Goal: Contribute content: Contribute content

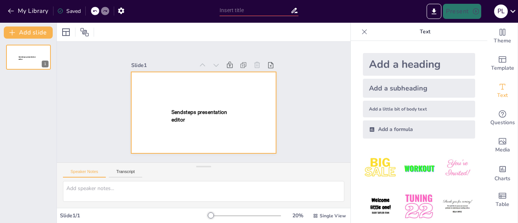
type input "New Sendsteps"
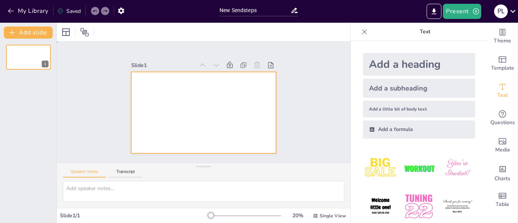
click at [202, 105] on div at bounding box center [203, 113] width 145 height 82
click at [8, 11] on icon "button" at bounding box center [11, 11] width 6 height 5
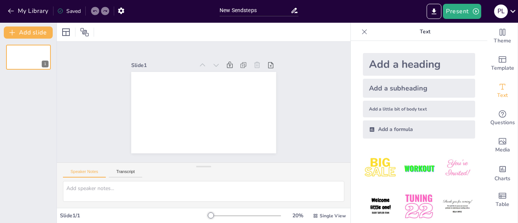
click at [152, 95] on div at bounding box center [203, 113] width 145 height 82
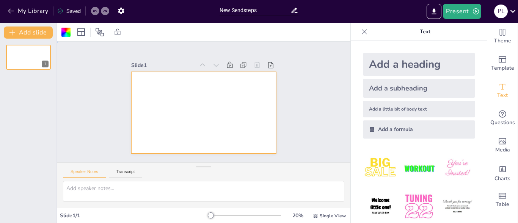
click at [152, 94] on div at bounding box center [203, 113] width 145 height 82
click at [243, 11] on input "New Sendsteps" at bounding box center [255, 10] width 71 height 11
drag, startPoint x: 270, startPoint y: 9, endPoint x: 187, endPoint y: 13, distance: 82.8
click at [220, 13] on input "New Sendsteps" at bounding box center [255, 10] width 71 height 11
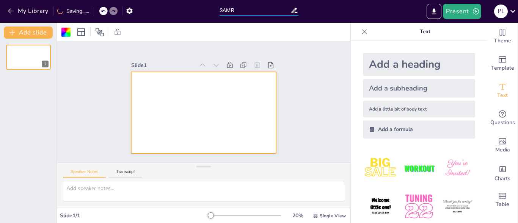
type input "SAMR"
click at [285, 51] on div "Slide 1" at bounding box center [203, 102] width 187 height 103
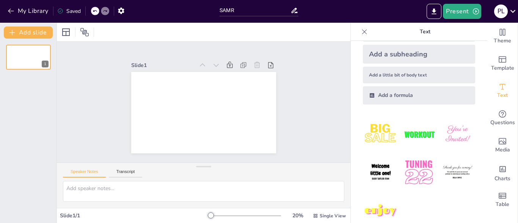
scroll to position [49, 0]
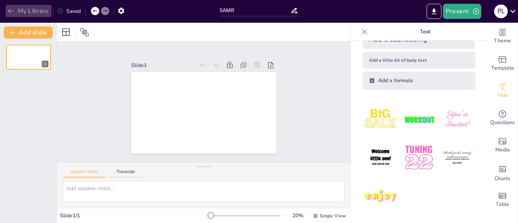
click at [25, 13] on button "My Library" at bounding box center [29, 11] width 46 height 12
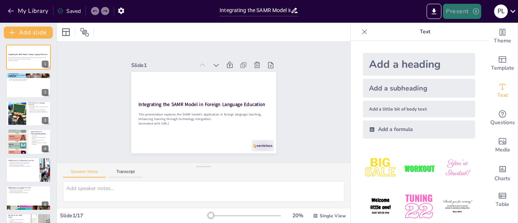
click at [452, 12] on button "Present" at bounding box center [462, 11] width 38 height 15
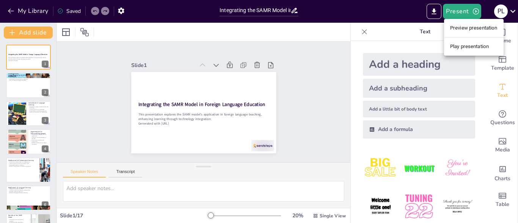
click at [452, 48] on li "Play presentation" at bounding box center [474, 47] width 60 height 12
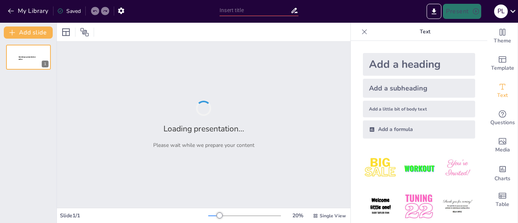
type input "Integrating the SAMR Model in Foreign Language Education"
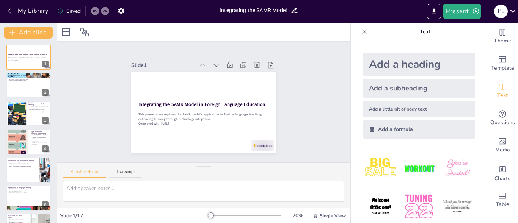
checkbox input "true"
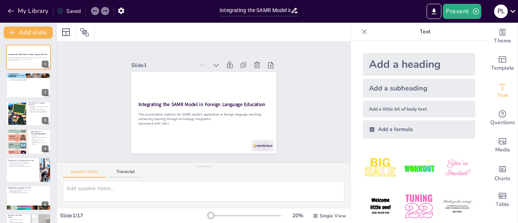
checkbox input "true"
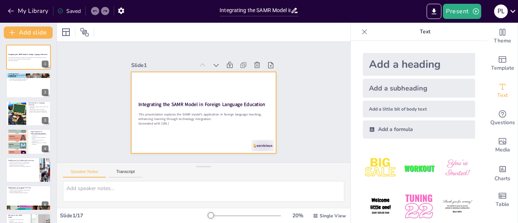
checkbox input "true"
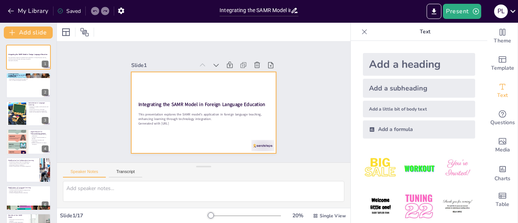
checkbox input "true"
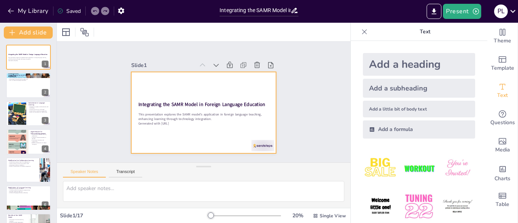
checkbox input "true"
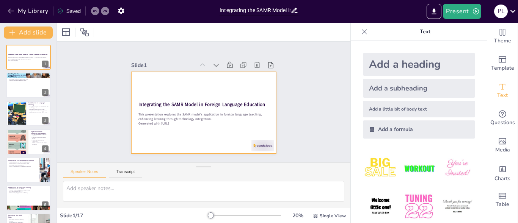
checkbox input "true"
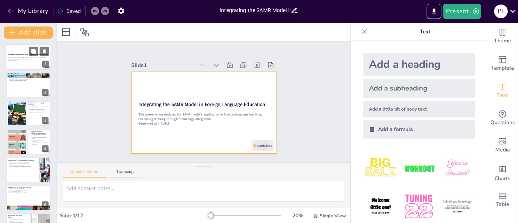
checkbox input "true"
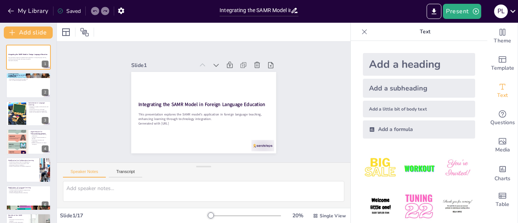
checkbox input "true"
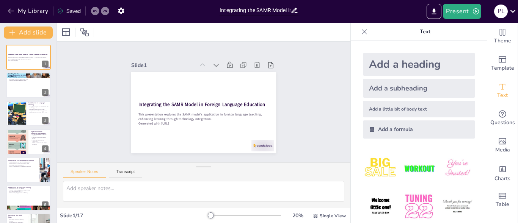
checkbox input "true"
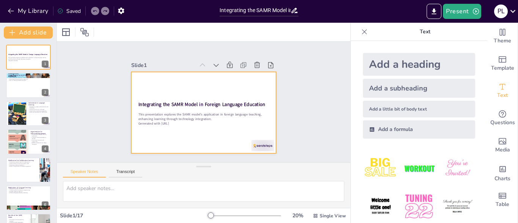
checkbox input "true"
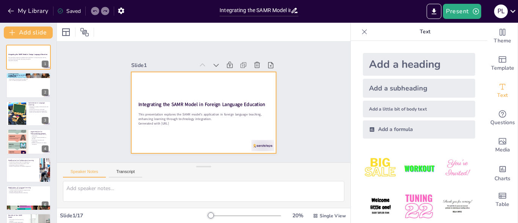
checkbox input "true"
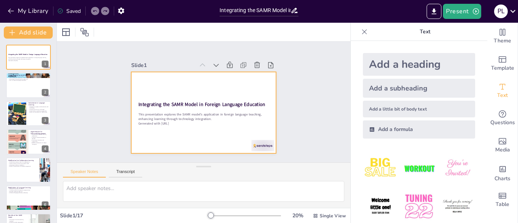
checkbox input "true"
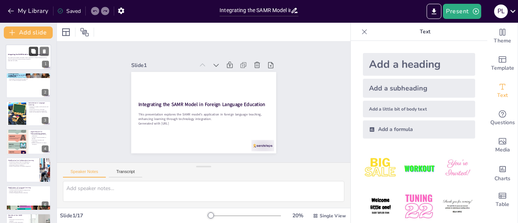
checkbox input "true"
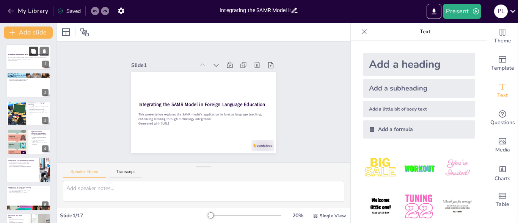
checkbox input "true"
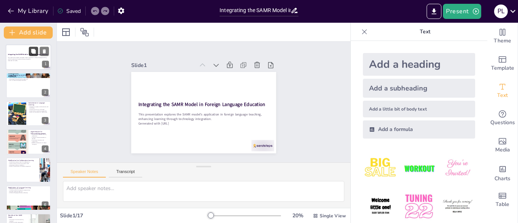
checkbox input "true"
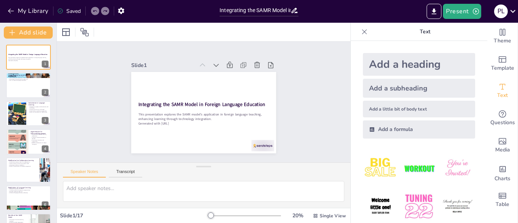
checkbox input "true"
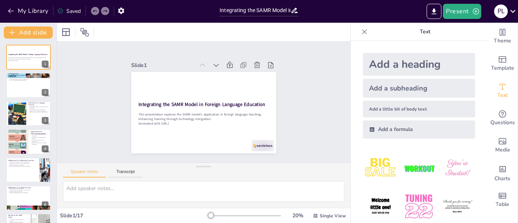
checkbox input "true"
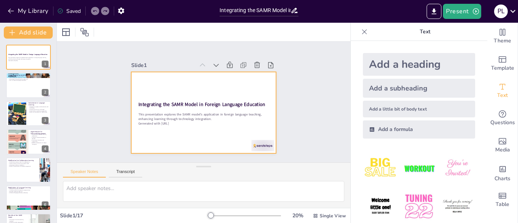
checkbox input "true"
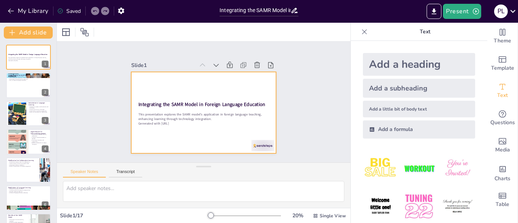
checkbox input "true"
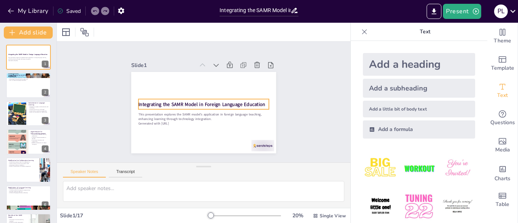
checkbox input "true"
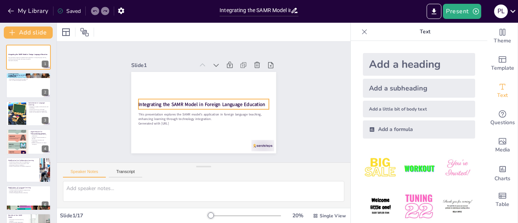
checkbox input "true"
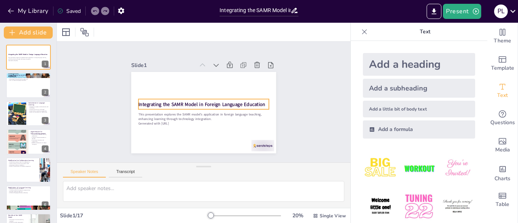
checkbox input "true"
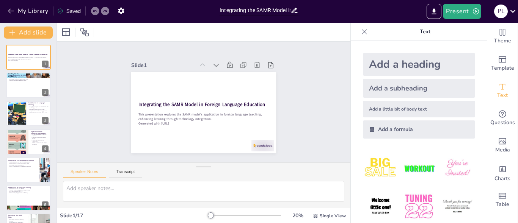
checkbox input "true"
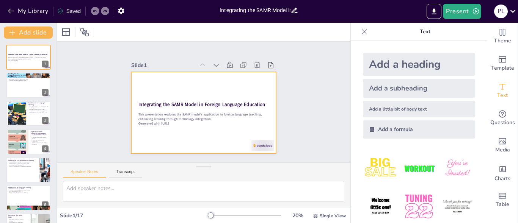
checkbox input "true"
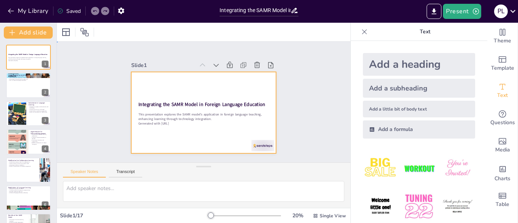
checkbox input "true"
click at [201, 84] on div at bounding box center [198, 111] width 166 height 143
checkbox input "true"
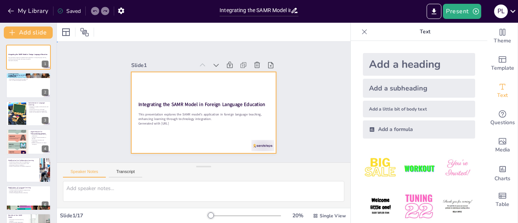
checkbox input "true"
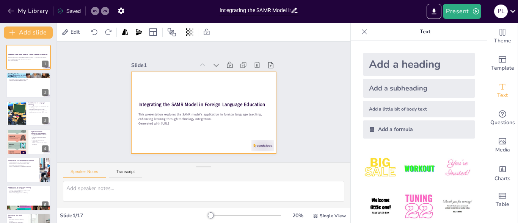
checkbox input "true"
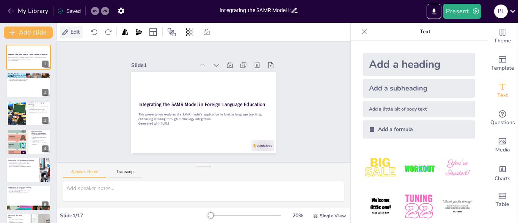
click at [74, 32] on span "Edit" at bounding box center [75, 31] width 12 height 7
checkbox input "true"
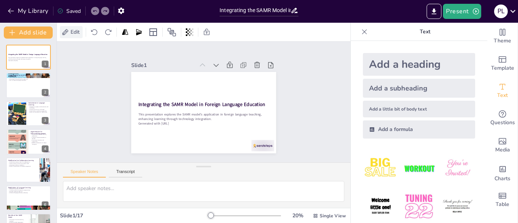
checkbox input "true"
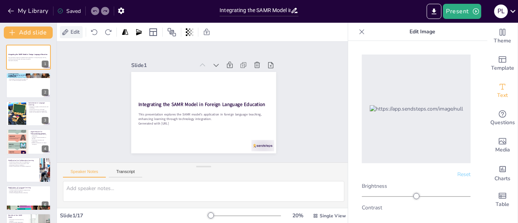
click at [74, 32] on span "Edit" at bounding box center [75, 31] width 12 height 7
checkbox input "true"
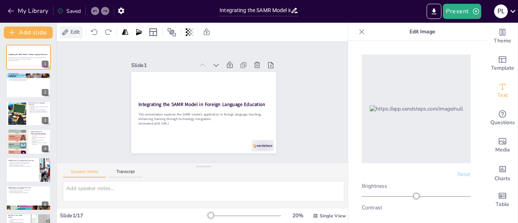
checkbox input "true"
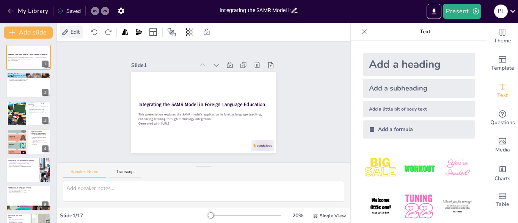
click at [74, 32] on span "Edit" at bounding box center [75, 31] width 12 height 7
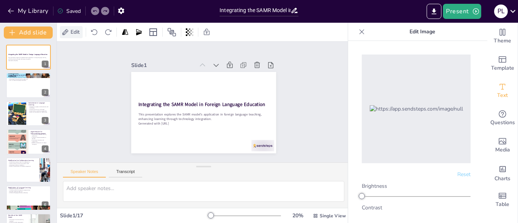
checkbox input "true"
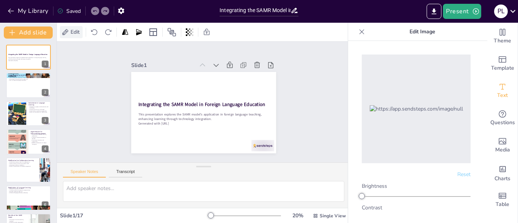
checkbox input "true"
click at [82, 215] on div "Slide 1 / 17" at bounding box center [134, 215] width 148 height 7
click at [79, 215] on div "Slide 1 / 17" at bounding box center [134, 215] width 148 height 7
click at [78, 215] on div "Slide 1 / 17" at bounding box center [134, 215] width 148 height 7
checkbox input "true"
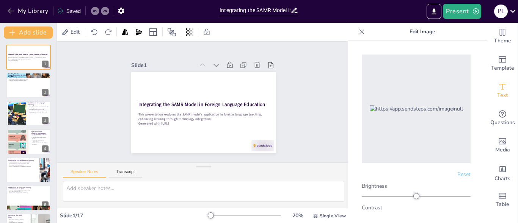
checkbox input "true"
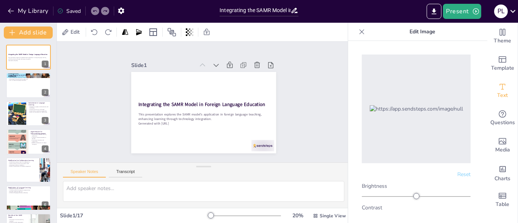
checkbox input "true"
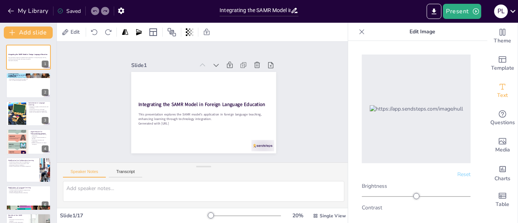
checkbox input "true"
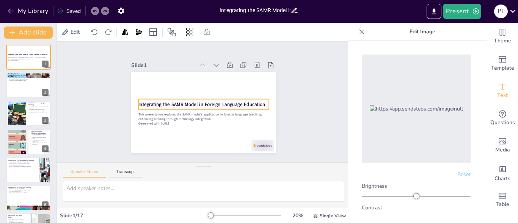
checkbox input "true"
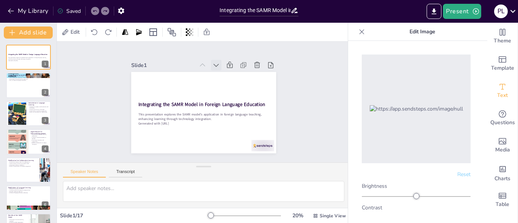
checkbox input "true"
click at [225, 69] on icon at bounding box center [230, 74] width 10 height 10
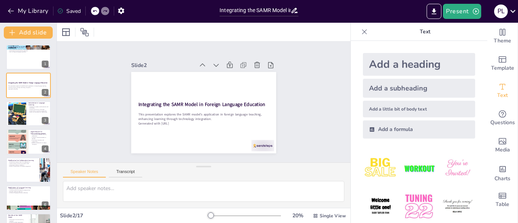
checkbox input "true"
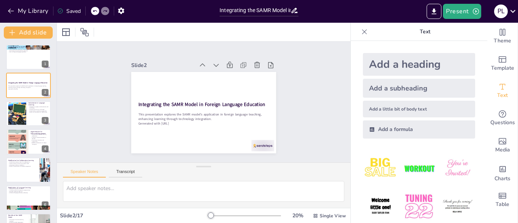
checkbox input "true"
click at [219, 64] on icon at bounding box center [223, 68] width 9 height 9
checkbox input "true"
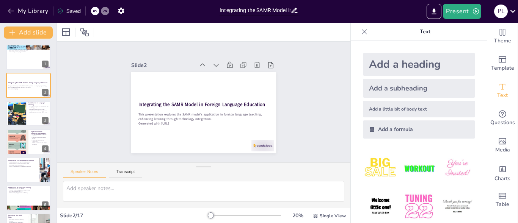
checkbox input "true"
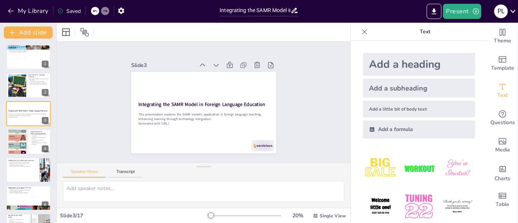
checkbox input "true"
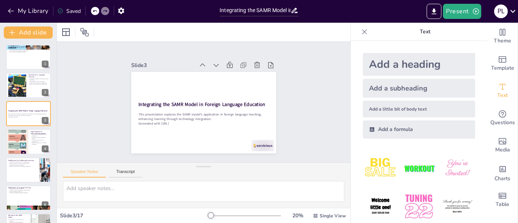
checkbox input "true"
click at [222, 66] on icon at bounding box center [226, 70] width 9 height 9
checkbox input "true"
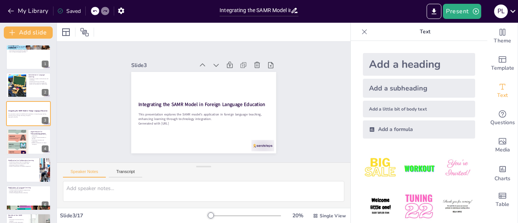
checkbox input "true"
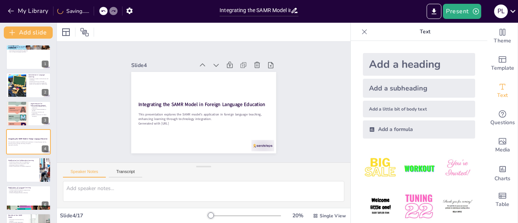
click at [216, 63] on icon at bounding box center [220, 67] width 8 height 8
checkbox input "true"
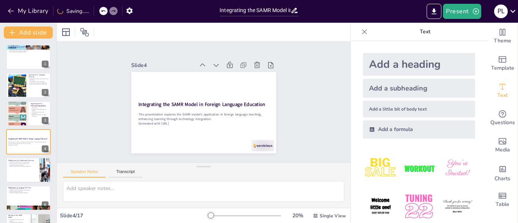
checkbox input "true"
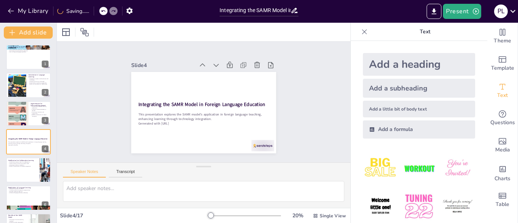
checkbox input "true"
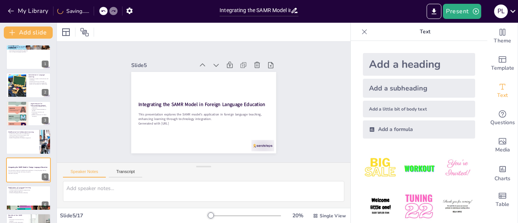
click at [219, 64] on icon at bounding box center [223, 68] width 9 height 9
checkbox input "true"
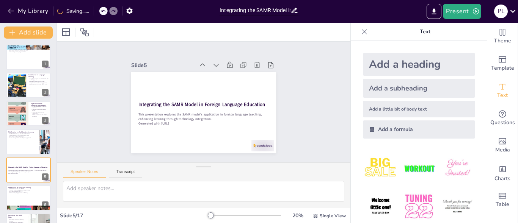
checkbox input "true"
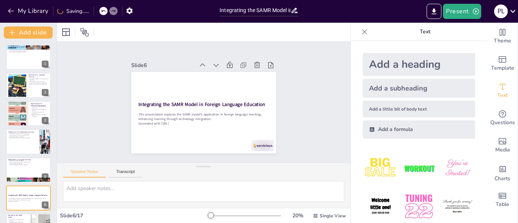
checkbox input "true"
click at [225, 69] on icon at bounding box center [230, 74] width 10 height 10
click at [0, 0] on icon at bounding box center [0, 0] width 0 height 0
click at [173, 82] on icon at bounding box center [168, 86] width 8 height 8
click at [212, 63] on icon at bounding box center [216, 65] width 8 height 8
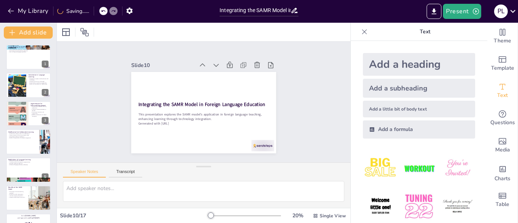
click at [212, 63] on icon at bounding box center [216, 65] width 8 height 8
click at [219, 64] on icon at bounding box center [223, 68] width 9 height 9
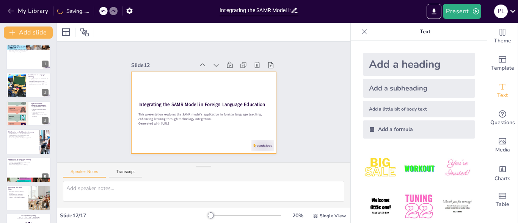
click at [209, 98] on strong "Integrating the SAMR Model in Foreign Language Education" at bounding box center [201, 104] width 127 height 20
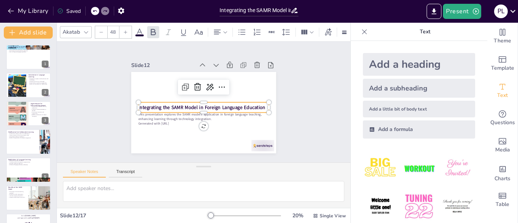
click at [222, 103] on strong "Integrating the SAMR Model in Foreign Language Education" at bounding box center [198, 105] width 99 height 90
click at [222, 103] on strong "Integrating the SAMR Model in Foreign Language Education" at bounding box center [201, 107] width 127 height 20
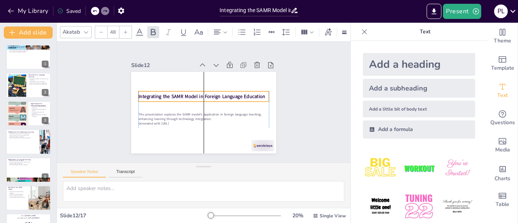
drag, startPoint x: 220, startPoint y: 103, endPoint x: 219, endPoint y: 91, distance: 11.9
click at [221, 92] on strong "Integrating the SAMR Model in Foreign Language Education" at bounding box center [202, 96] width 127 height 20
click at [285, 78] on div "Slide 1 Understanding the SAMR Model The SAMR model has four levels. The model …" at bounding box center [203, 103] width 205 height 140
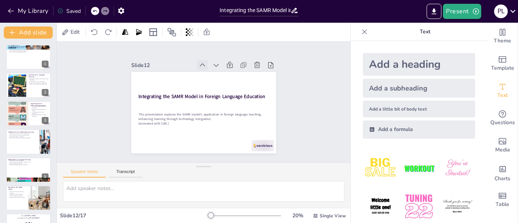
click at [206, 64] on icon at bounding box center [210, 65] width 9 height 9
click at [0, 0] on icon at bounding box center [0, 0] width 0 height 0
click at [209, 64] on icon at bounding box center [213, 66] width 9 height 9
click at [202, 64] on icon at bounding box center [206, 65] width 8 height 8
click at [0, 0] on icon at bounding box center [0, 0] width 0 height 0
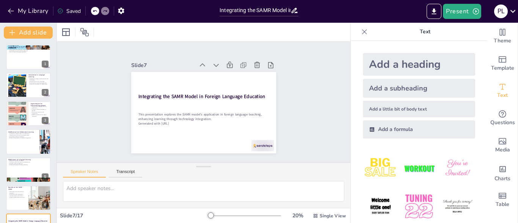
click at [206, 64] on icon at bounding box center [210, 65] width 9 height 9
click at [202, 64] on icon at bounding box center [206, 65] width 8 height 8
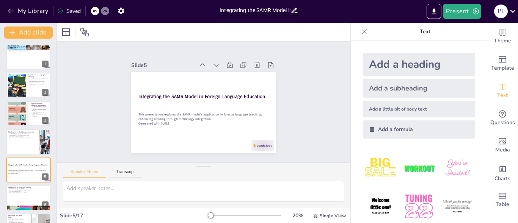
click at [209, 64] on icon at bounding box center [213, 66] width 9 height 9
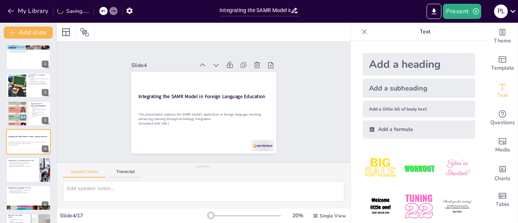
click at [202, 64] on icon at bounding box center [206, 65] width 8 height 8
click at [0, 0] on icon at bounding box center [0, 0] width 0 height 0
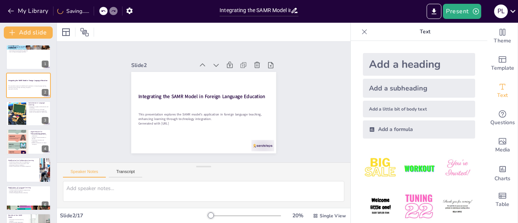
click at [209, 64] on icon at bounding box center [213, 66] width 9 height 9
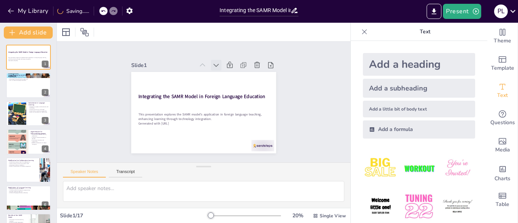
click at [216, 64] on icon at bounding box center [220, 67] width 8 height 8
click at [39, 83] on div at bounding box center [39, 79] width 20 height 9
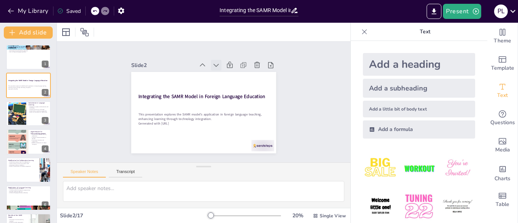
click at [222, 66] on icon at bounding box center [226, 70] width 9 height 9
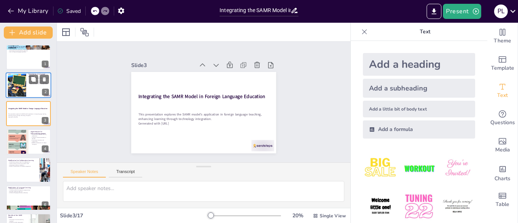
click at [40, 84] on div at bounding box center [39, 79] width 20 height 9
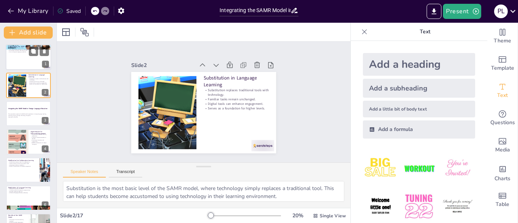
click at [30, 59] on div at bounding box center [29, 57] width 46 height 26
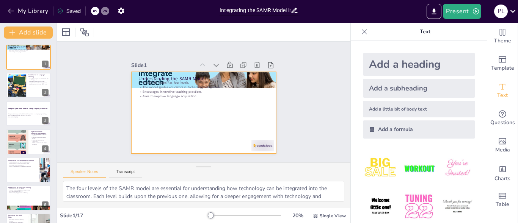
click at [159, 94] on p "Aims to improve language acquisition." at bounding box center [199, 106] width 80 height 108
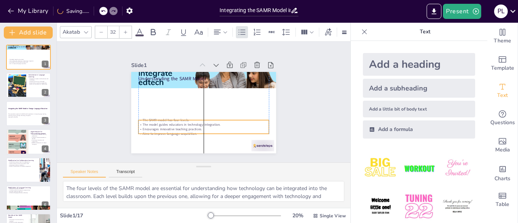
drag, startPoint x: 141, startPoint y: 93, endPoint x: 149, endPoint y: 104, distance: 14.0
click at [140, 130] on p "Aims to improve language acquisition." at bounding box center [200, 134] width 130 height 18
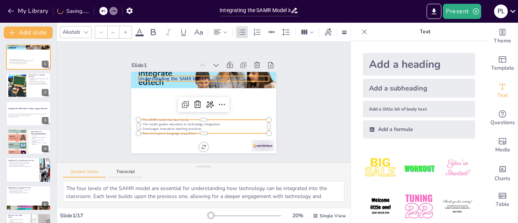
click at [154, 77] on p "Understanding the SAMR Model" at bounding box center [211, 80] width 126 height 47
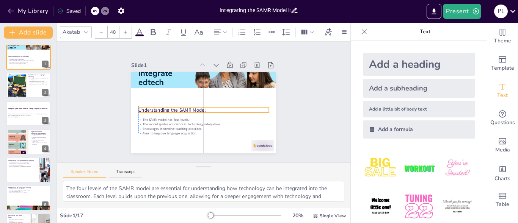
drag, startPoint x: 154, startPoint y: 76, endPoint x: 154, endPoint y: 100, distance: 23.9
click at [154, 105] on p "Understanding the SAMR Model" at bounding box center [201, 109] width 126 height 47
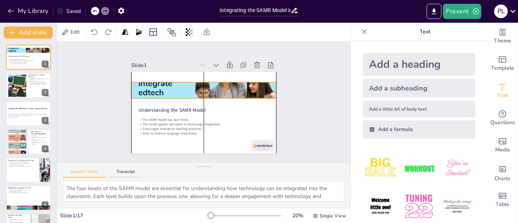
drag, startPoint x: 155, startPoint y: 77, endPoint x: 156, endPoint y: 88, distance: 10.3
click at [156, 88] on div at bounding box center [206, 90] width 158 height 107
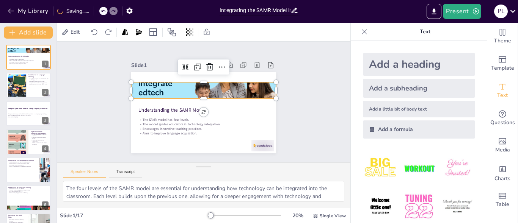
click at [306, 81] on div "Slide 1 Understanding the SAMR Model The SAMR model has four levels. The model …" at bounding box center [203, 102] width 305 height 151
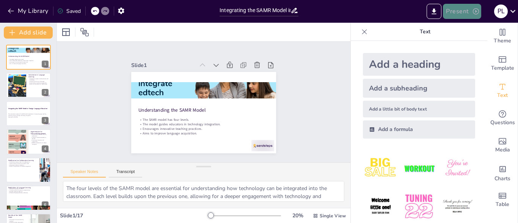
click at [454, 8] on button "Present" at bounding box center [462, 11] width 38 height 15
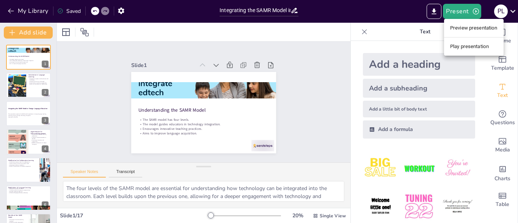
click at [469, 44] on li "Play presentation" at bounding box center [474, 47] width 60 height 12
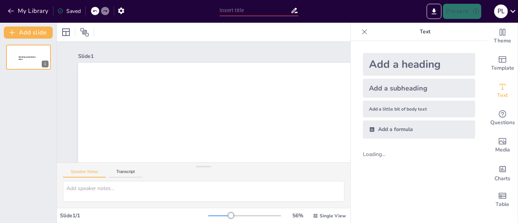
type input "Integrating the SAMR Model in Foreign Language Education"
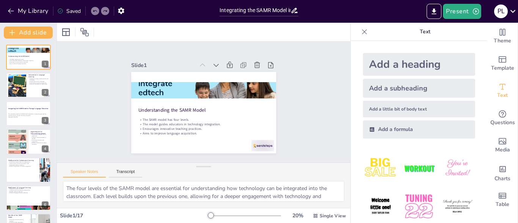
checkbox input "true"
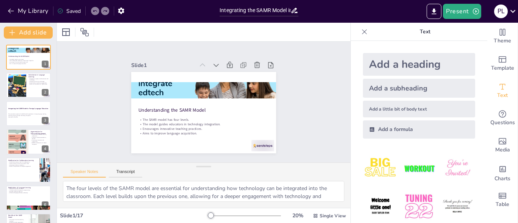
checkbox input "true"
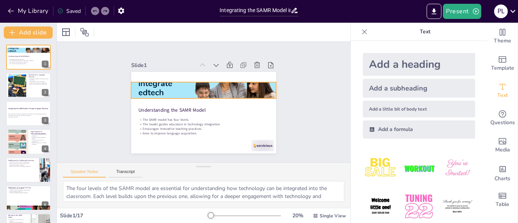
checkbox input "true"
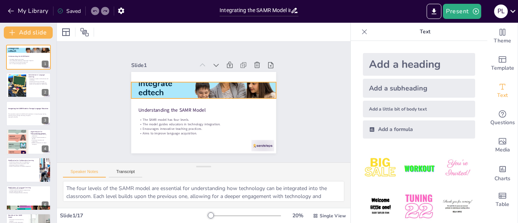
checkbox input "true"
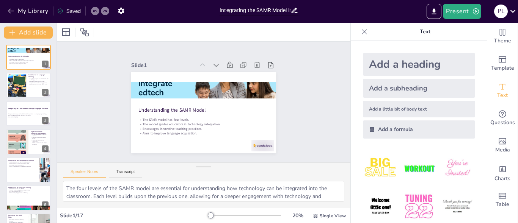
checkbox input "true"
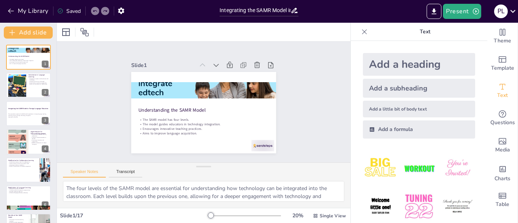
checkbox input "true"
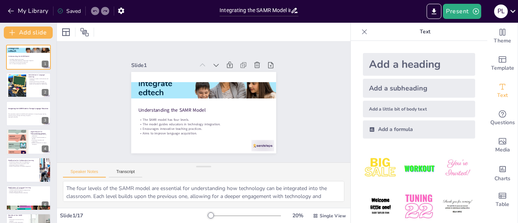
checkbox input "true"
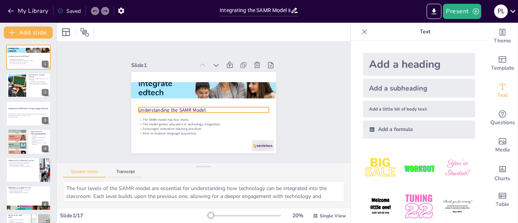
checkbox input "true"
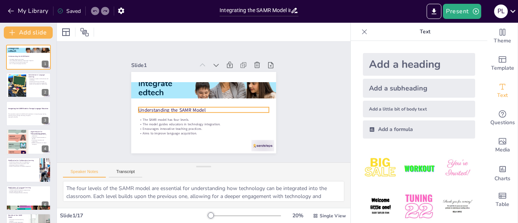
checkbox input "true"
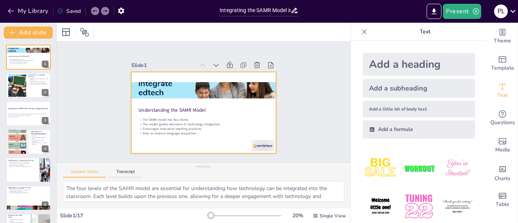
checkbox input "true"
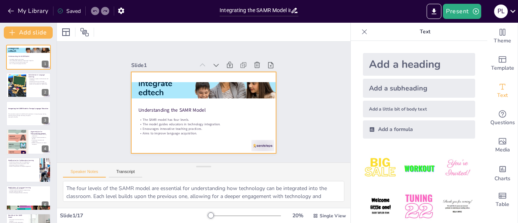
checkbox input "true"
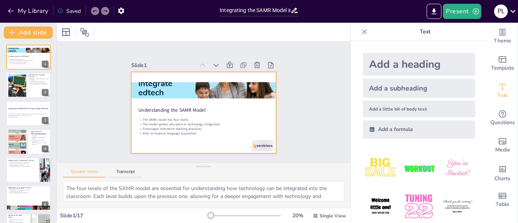
checkbox input "true"
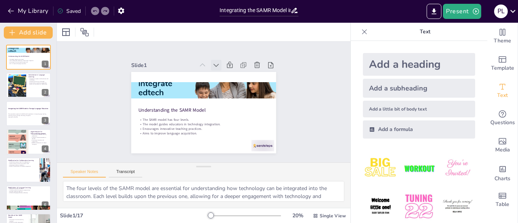
click at [212, 64] on icon at bounding box center [216, 65] width 8 height 8
checkbox input "true"
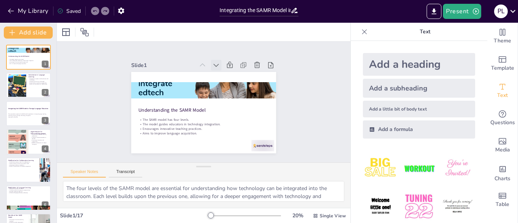
checkbox input "true"
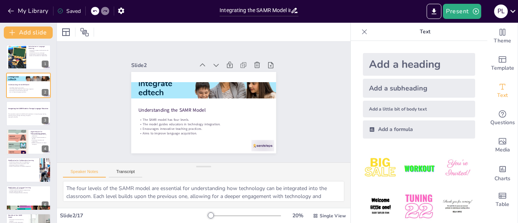
checkbox input "true"
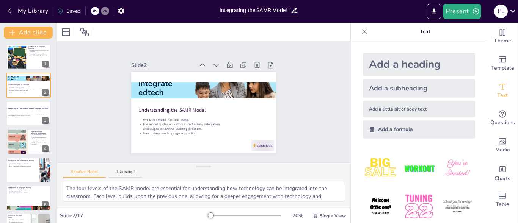
checkbox input "true"
click at [212, 64] on icon at bounding box center [216, 65] width 8 height 8
checkbox input "true"
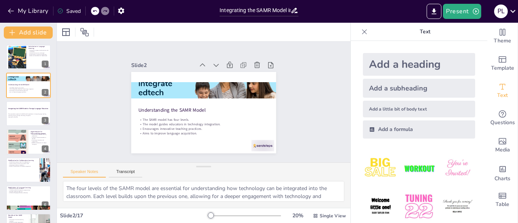
checkbox input "true"
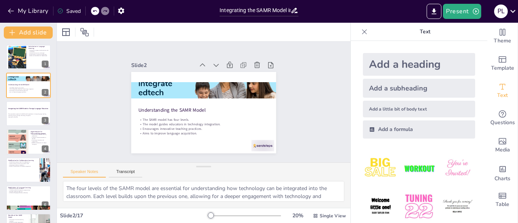
checkbox input "true"
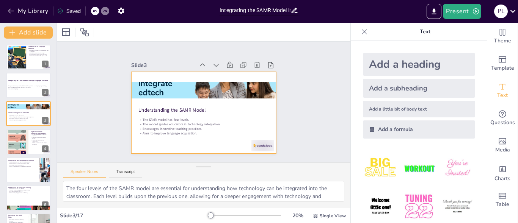
checkbox input "true"
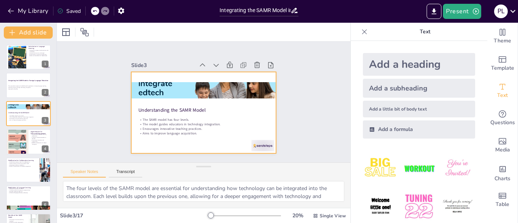
checkbox input "true"
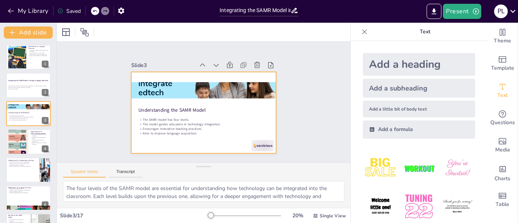
checkbox input "true"
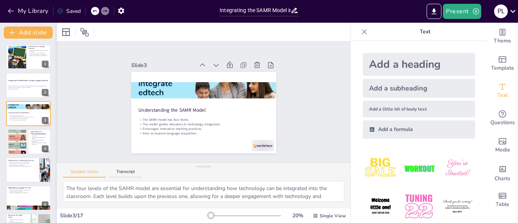
checkbox input "true"
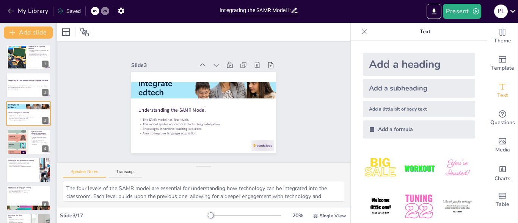
checkbox input "true"
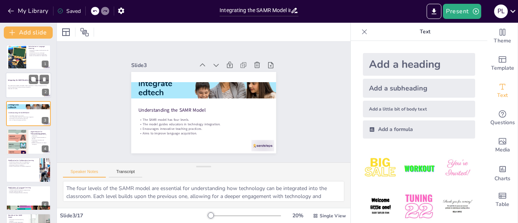
checkbox input "true"
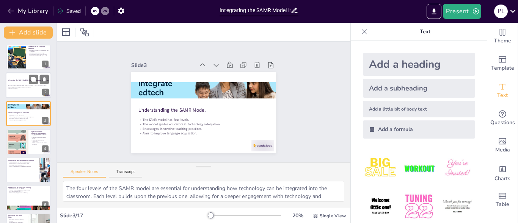
checkbox input "true"
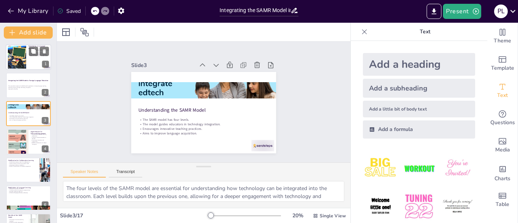
checkbox input "true"
click at [27, 65] on div at bounding box center [29, 57] width 46 height 26
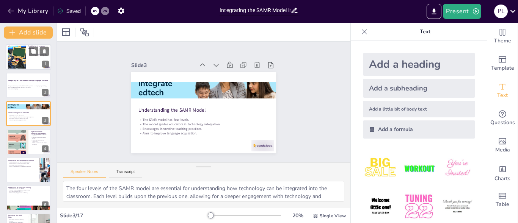
type textarea "Substitution is the most basic level of the SAMR model, where technology simply…"
checkbox input "true"
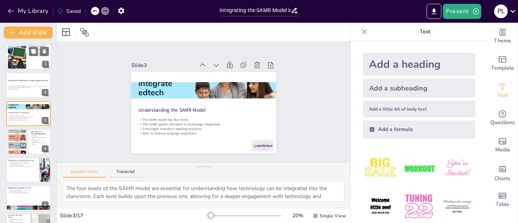
checkbox input "true"
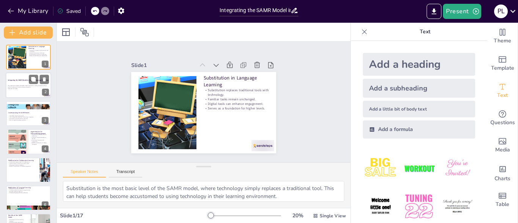
checkbox input "true"
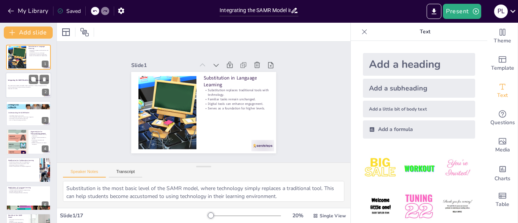
checkbox input "true"
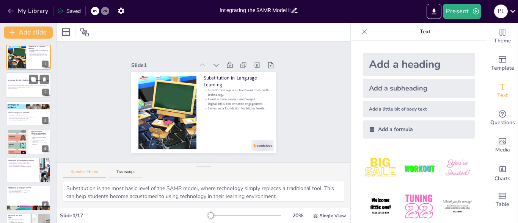
checkbox input "true"
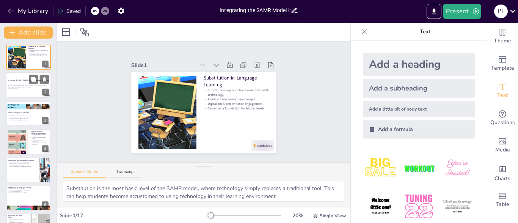
checkbox input "true"
click at [27, 92] on div at bounding box center [29, 86] width 46 height 26
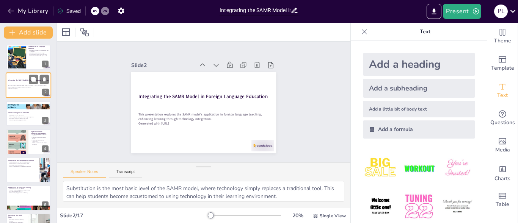
checkbox input "true"
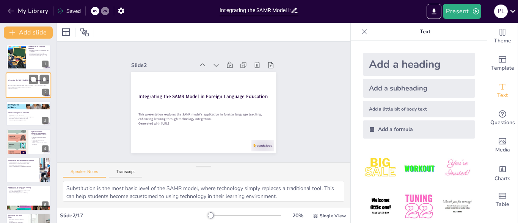
checkbox input "true"
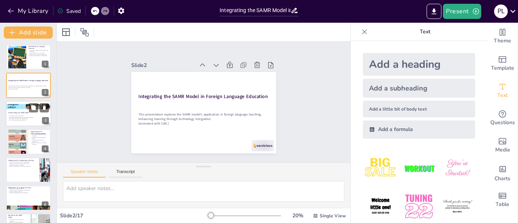
checkbox input "true"
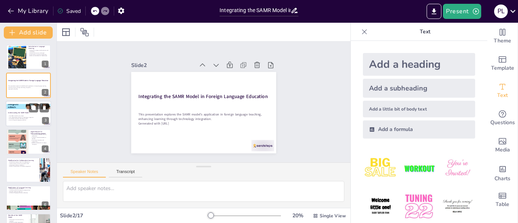
checkbox input "true"
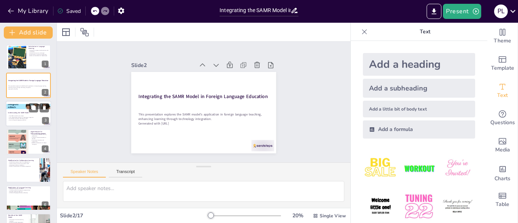
checkbox input "true"
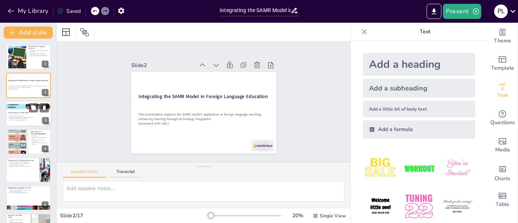
checkbox input "true"
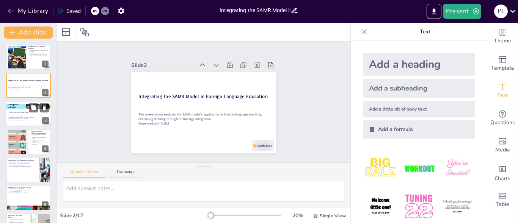
checkbox input "true"
click at [26, 115] on div at bounding box center [29, 114] width 46 height 26
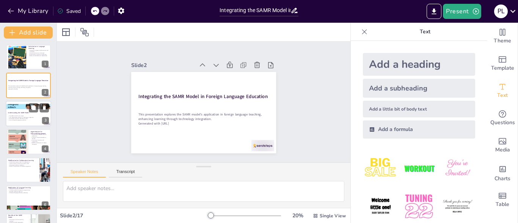
type textarea "The four levels of the SAMR model are essential for understanding how technolog…"
checkbox input "true"
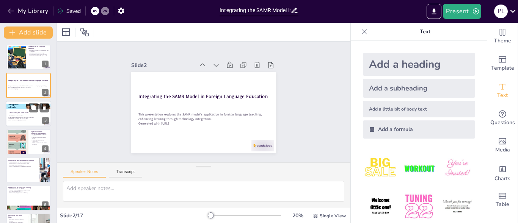
checkbox input "true"
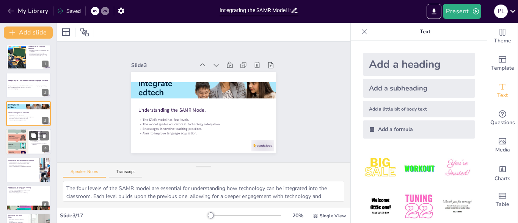
checkbox input "true"
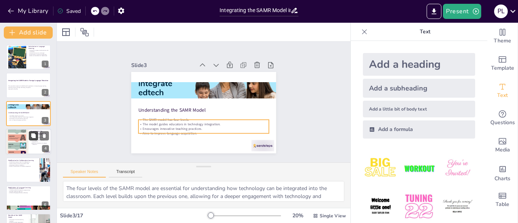
checkbox input "true"
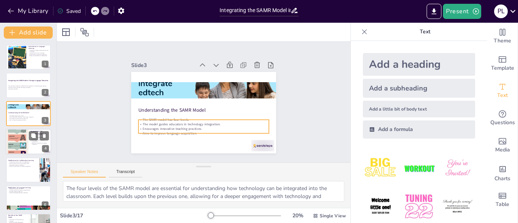
checkbox input "true"
click at [32, 143] on div "Augmentation enhances learning experiences. Provides immediate feedback to lear…" at bounding box center [40, 139] width 18 height 11
type textarea "This level of the SAMR model focuses on enhancing existing tasks with technolog…"
checkbox input "true"
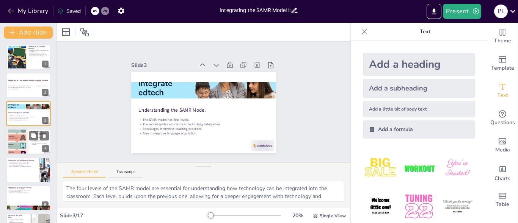
checkbox input "true"
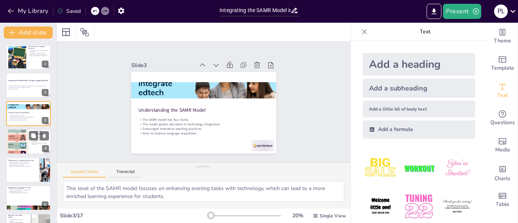
checkbox input "true"
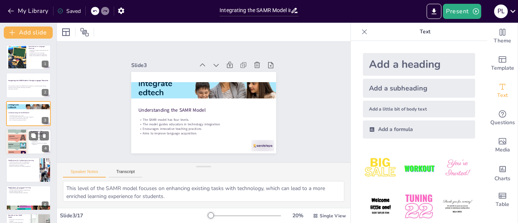
checkbox input "true"
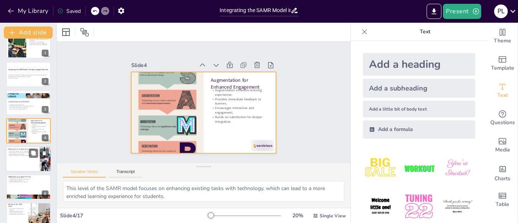
checkbox input "true"
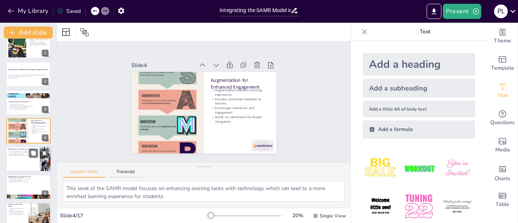
click at [30, 163] on div at bounding box center [29, 159] width 46 height 26
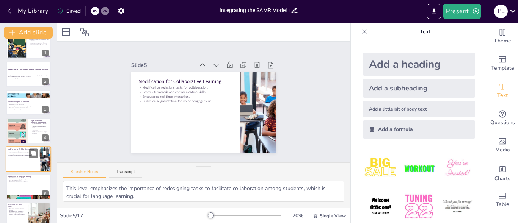
scroll to position [39, 0]
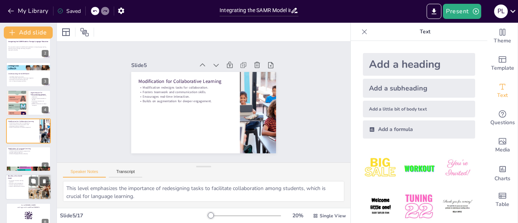
click at [30, 189] on div at bounding box center [39, 188] width 39 height 26
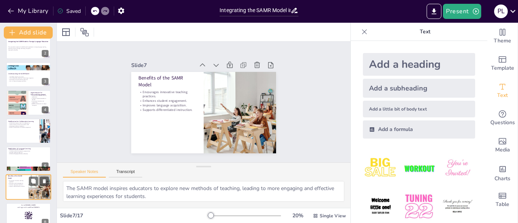
scroll to position [96, 0]
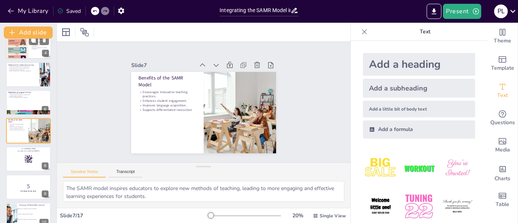
click at [30, 47] on div at bounding box center [29, 46] width 46 height 26
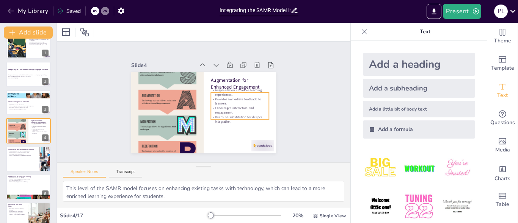
click at [236, 100] on p "Provides immediate feedback to learners." at bounding box center [240, 101] width 58 height 9
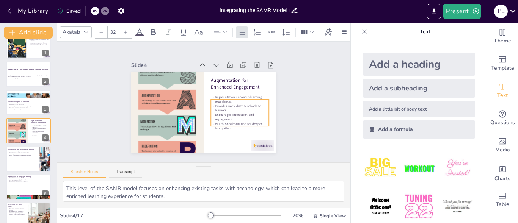
drag, startPoint x: 234, startPoint y: 101, endPoint x: 231, endPoint y: 107, distance: 6.3
click at [231, 107] on p "Provides immediate feedback to learners." at bounding box center [240, 108] width 58 height 9
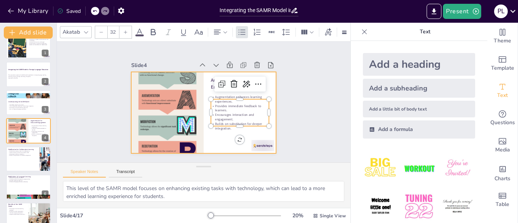
click at [220, 143] on div at bounding box center [203, 113] width 145 height 82
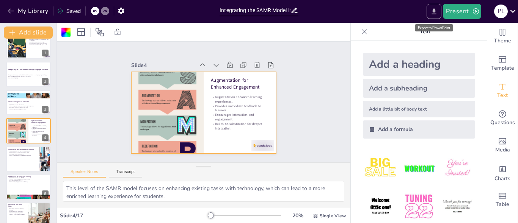
click at [438, 14] on icon "Export to PowerPoint" at bounding box center [434, 12] width 8 height 8
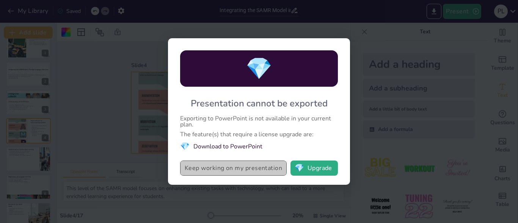
click at [227, 170] on button "Keep working on my presentation" at bounding box center [233, 168] width 107 height 15
